Goal: Find specific page/section: Find specific page/section

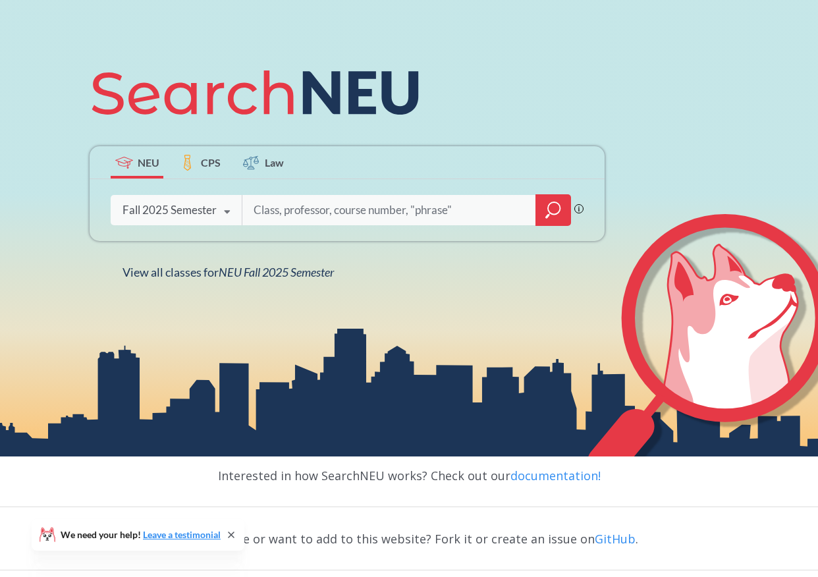
scroll to position [93, 0]
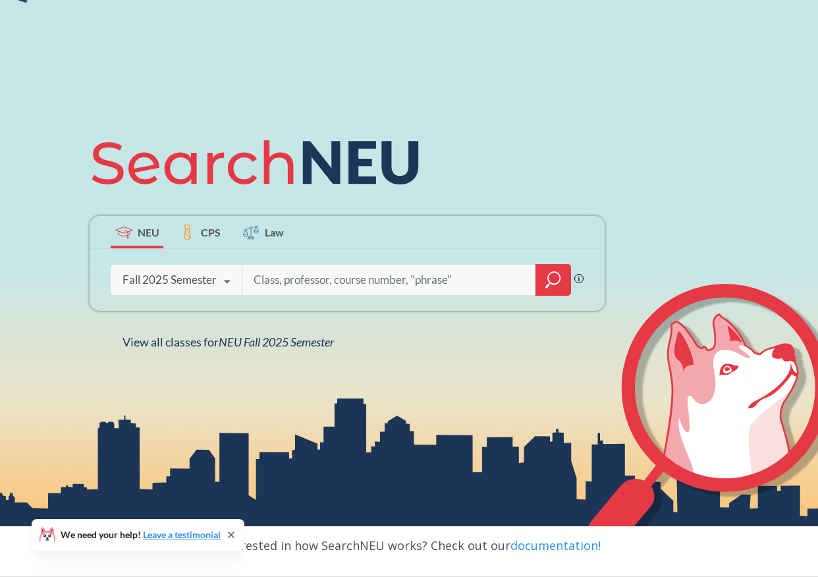
click at [207, 276] on div "Fall 2025 Semester" at bounding box center [169, 280] width 94 height 14
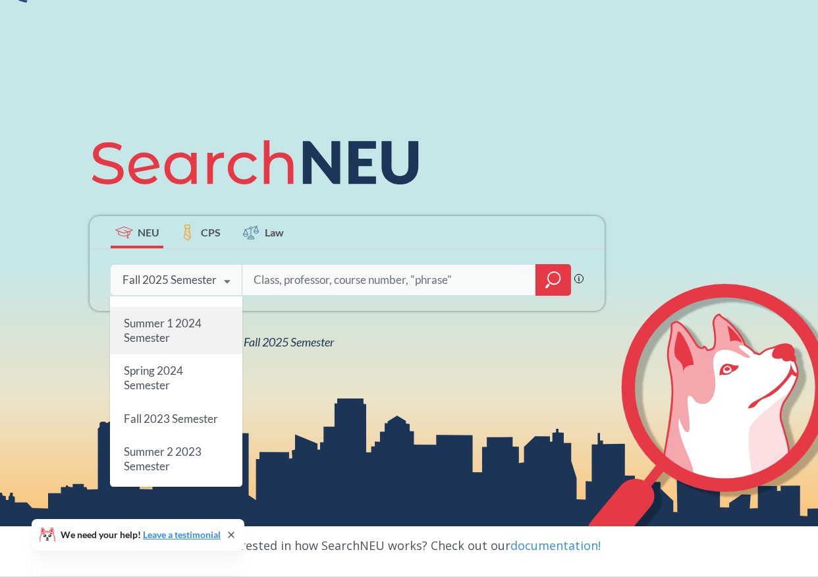
scroll to position [345, 0]
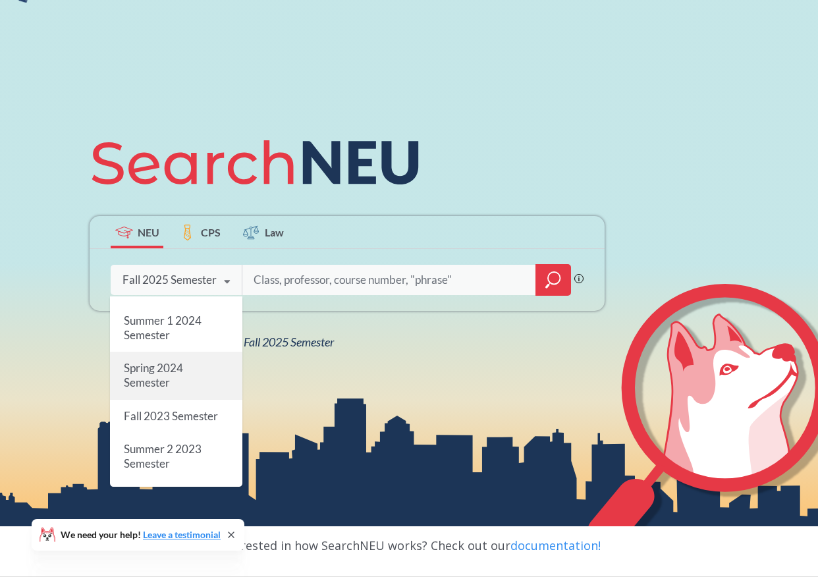
click at [184, 388] on div "Spring 2024 Semester" at bounding box center [176, 375] width 132 height 47
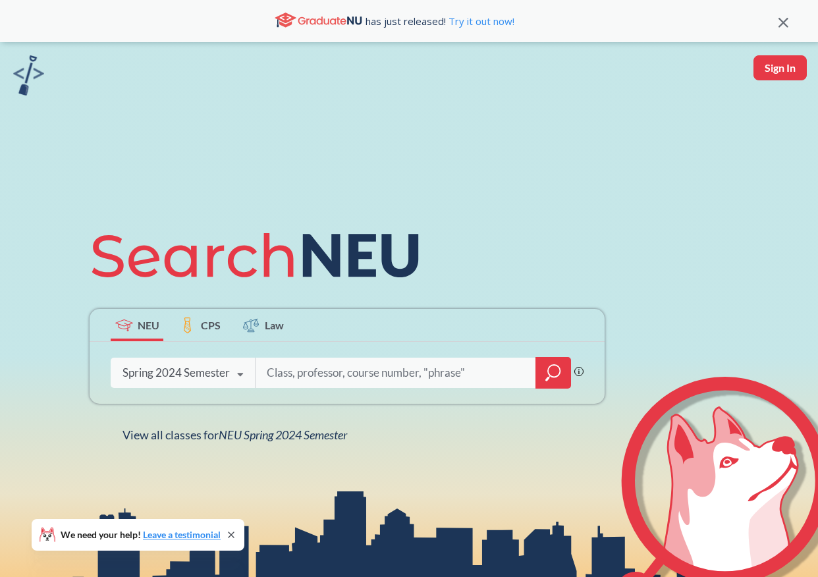
click at [214, 377] on div "Spring 2024 Semester" at bounding box center [175, 372] width 107 height 14
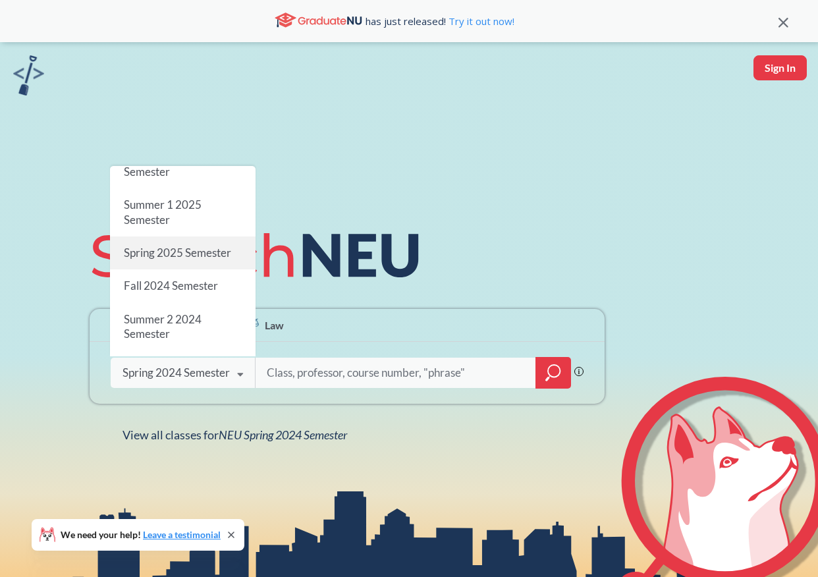
scroll to position [113, 0]
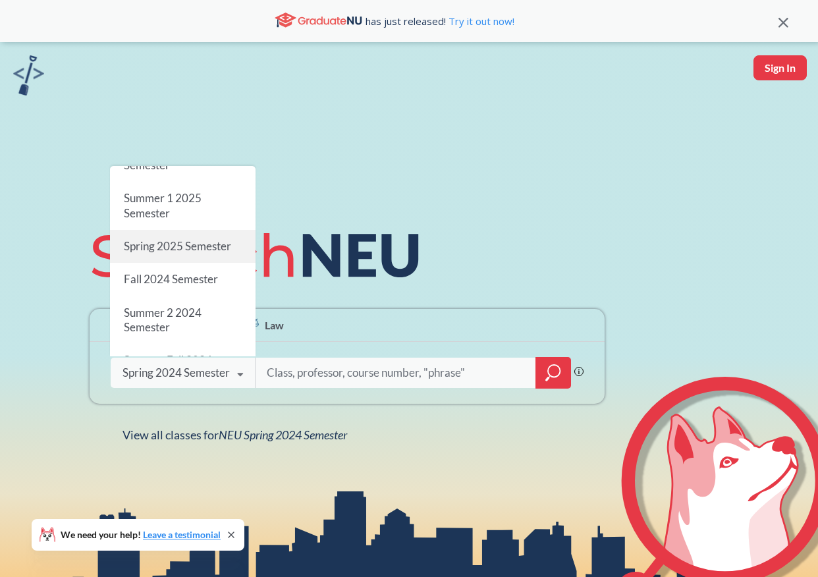
click at [212, 243] on span "Spring 2025 Semester" at bounding box center [177, 246] width 107 height 14
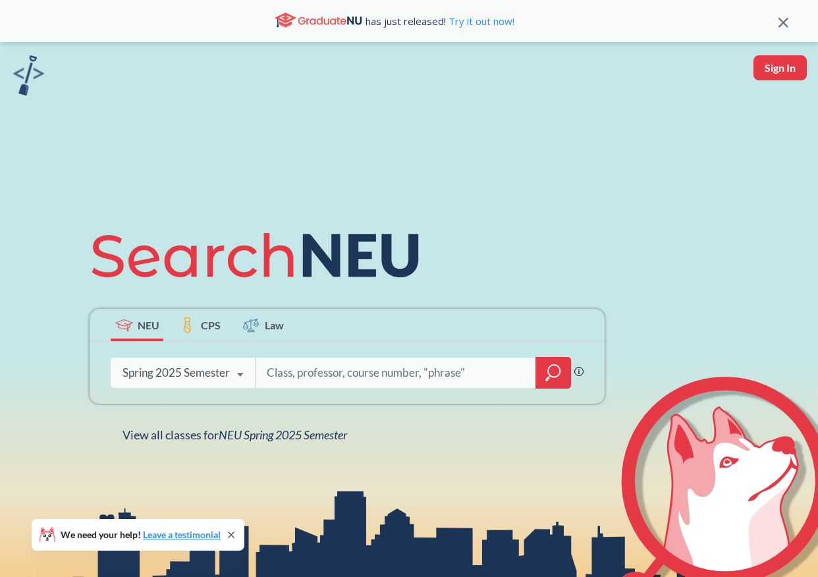
click at [371, 375] on input "search" at bounding box center [395, 373] width 261 height 28
type input "7243"
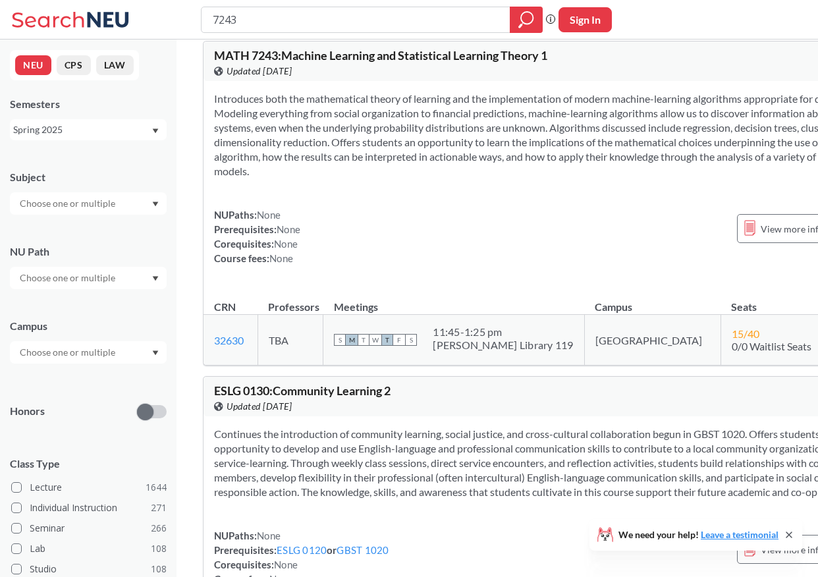
scroll to position [21, 0]
